Goal: Transaction & Acquisition: Purchase product/service

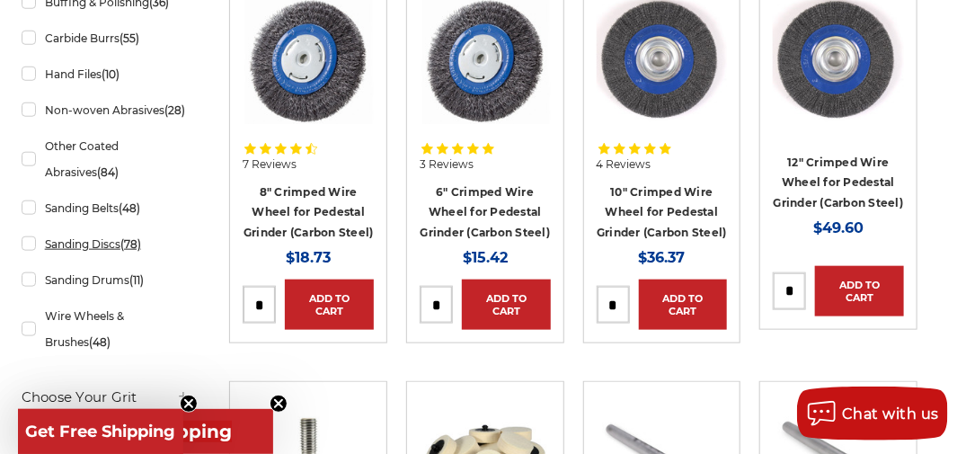
scroll to position [539, 0]
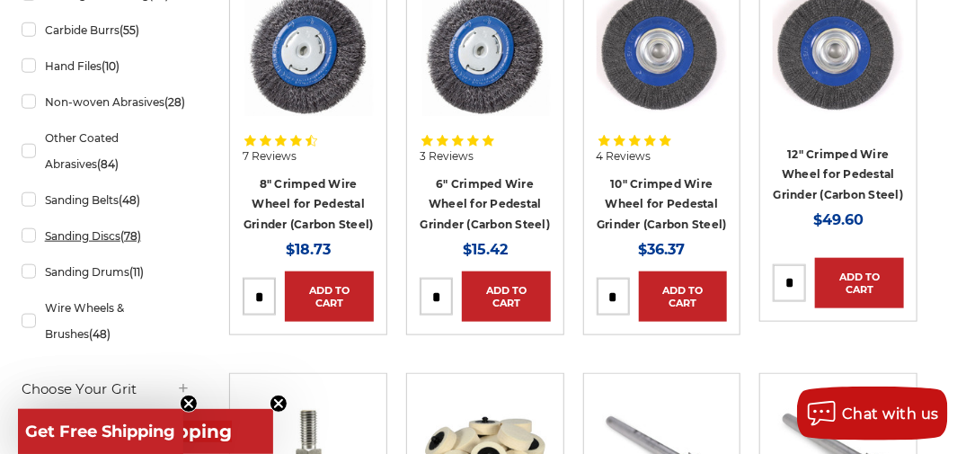
click at [33, 232] on link "Sanding Discs (78)" at bounding box center [107, 235] width 170 height 31
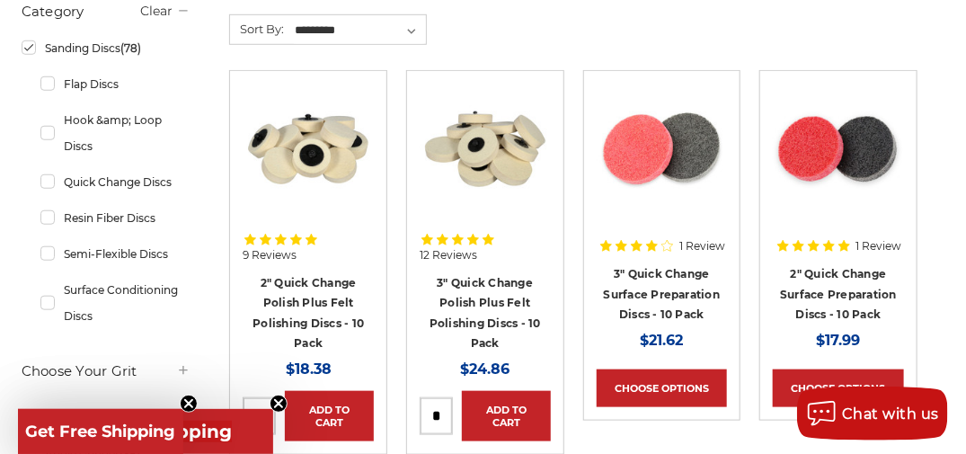
scroll to position [463, 0]
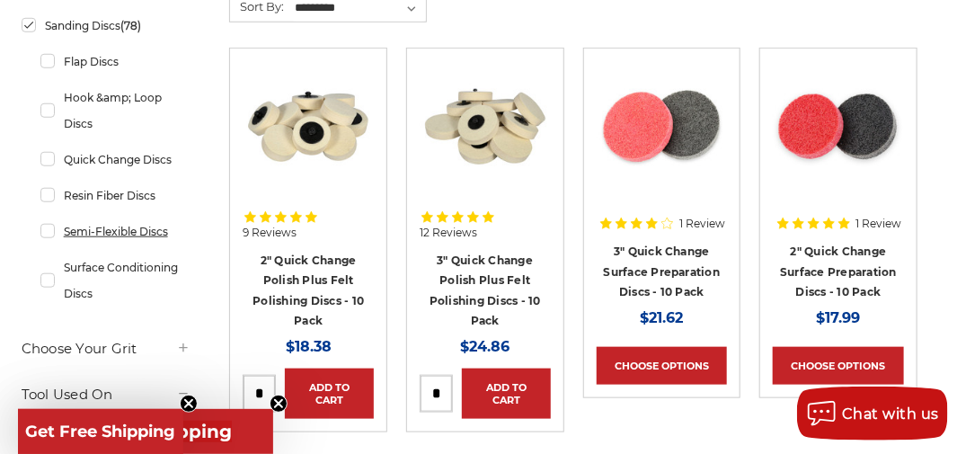
click at [160, 226] on link "Semi-Flexible Discs" at bounding box center [115, 231] width 151 height 31
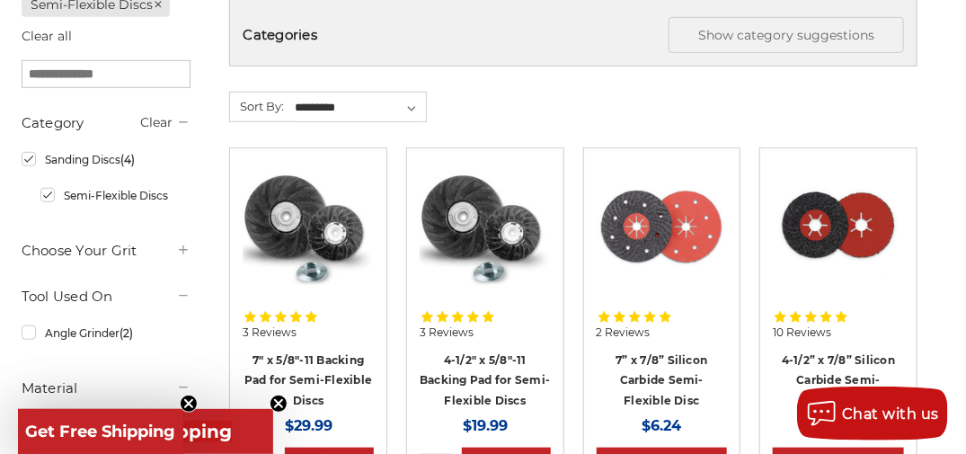
scroll to position [359, 0]
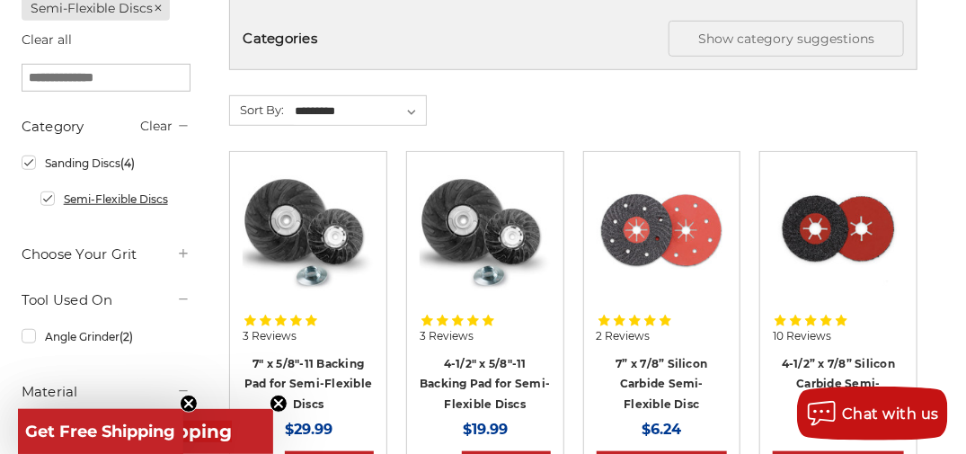
click at [49, 201] on link "Semi-Flexible Discs" at bounding box center [115, 198] width 151 height 31
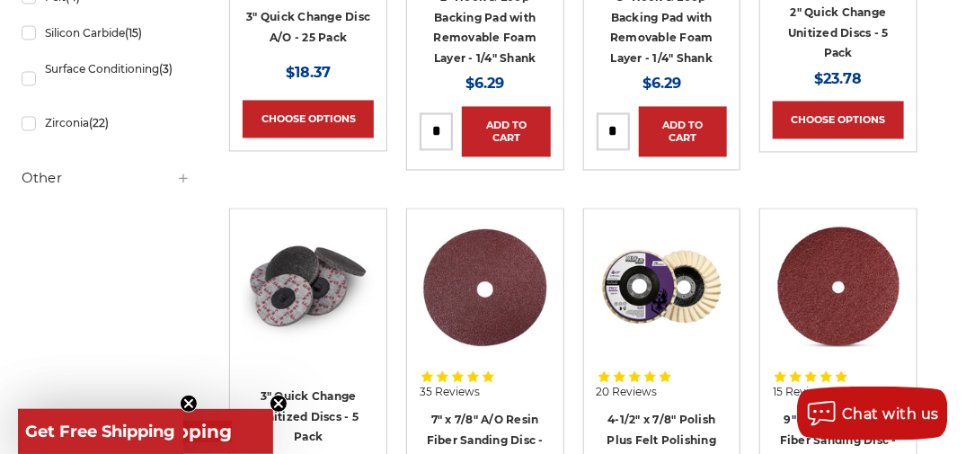
scroll to position [1145, 0]
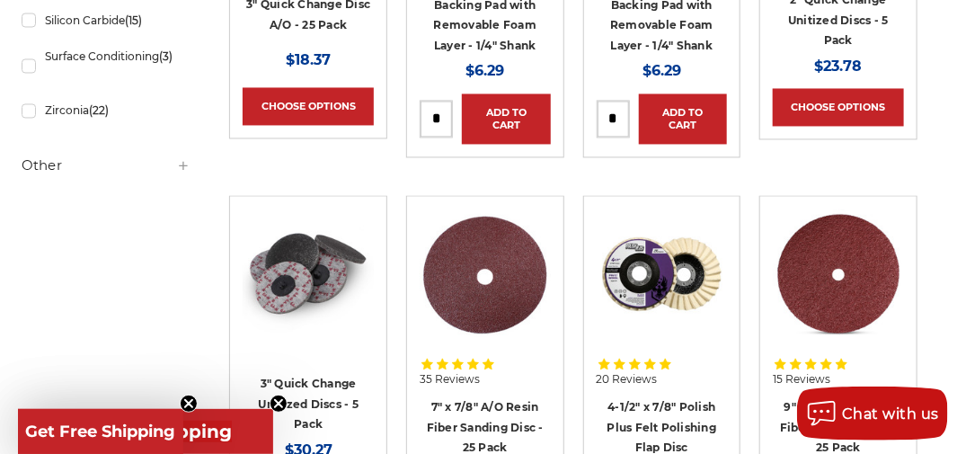
click at [300, 282] on img at bounding box center [308, 274] width 131 height 131
